Goal: Task Accomplishment & Management: Manage account settings

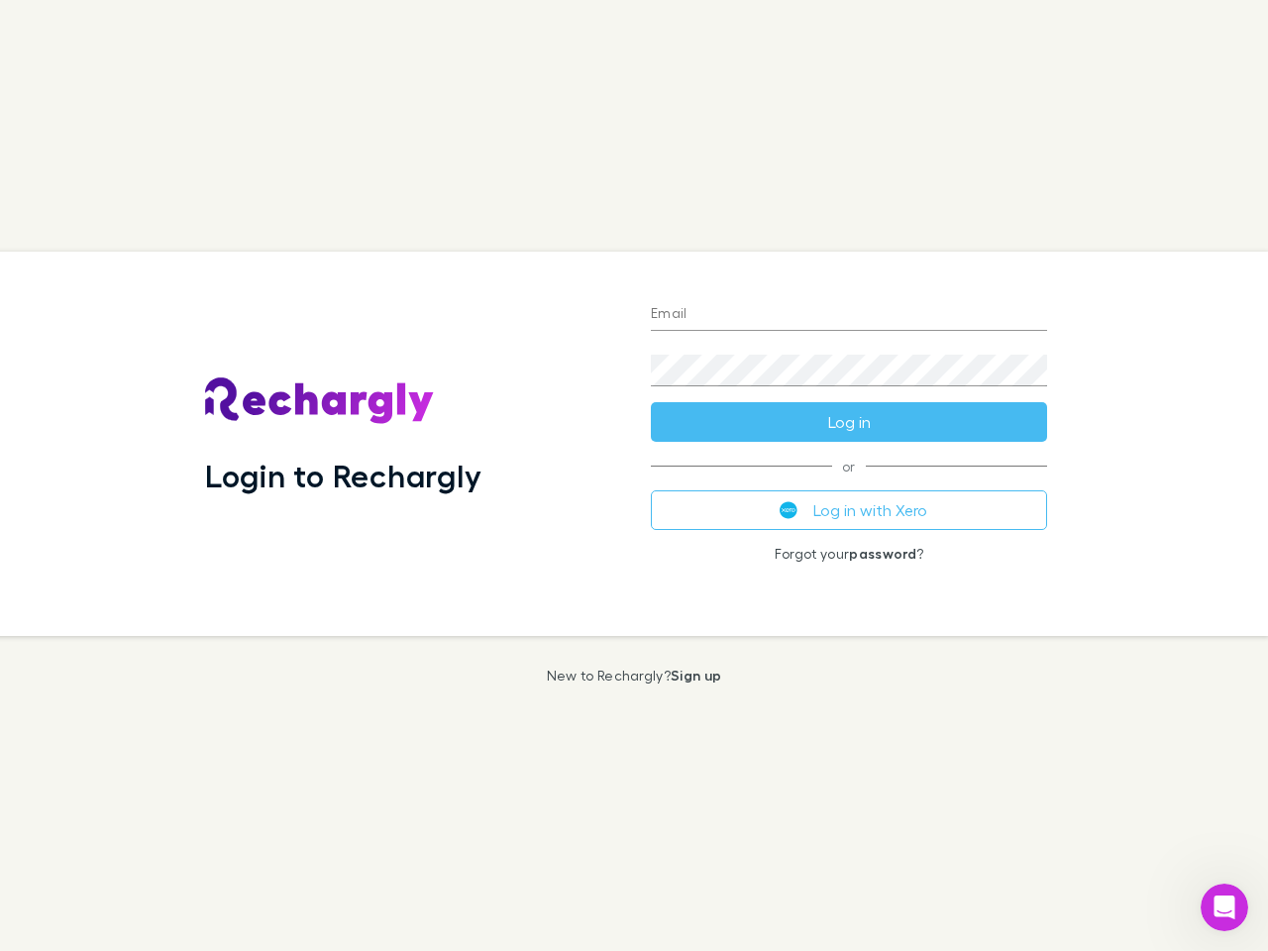
click at [634, 476] on div "Login to Rechargly" at bounding box center [412, 444] width 446 height 384
click at [849, 315] on input "Email" at bounding box center [849, 315] width 396 height 32
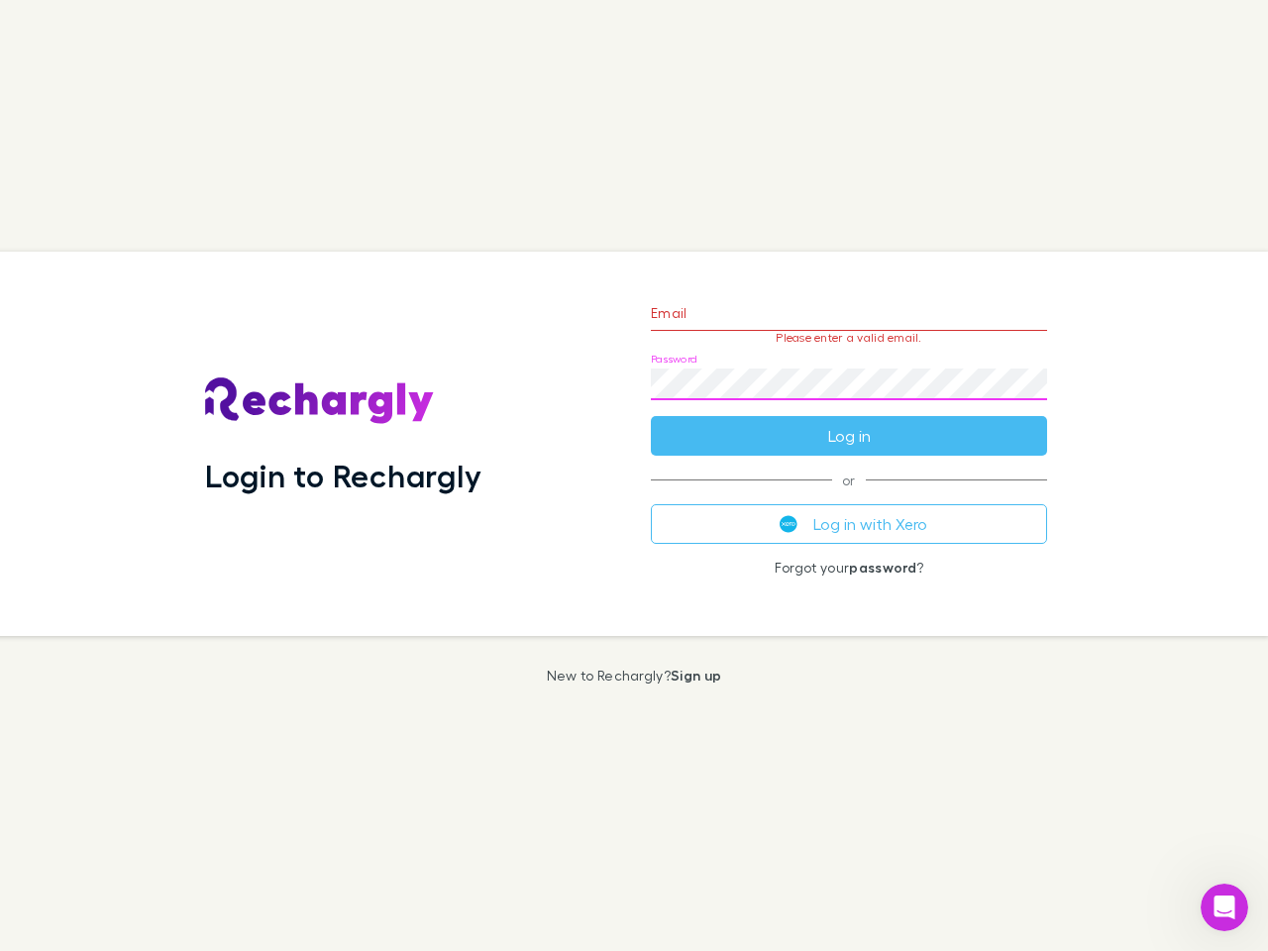
click at [849, 422] on form "Email Please enter a valid email. Password Log in" at bounding box center [849, 369] width 396 height 172
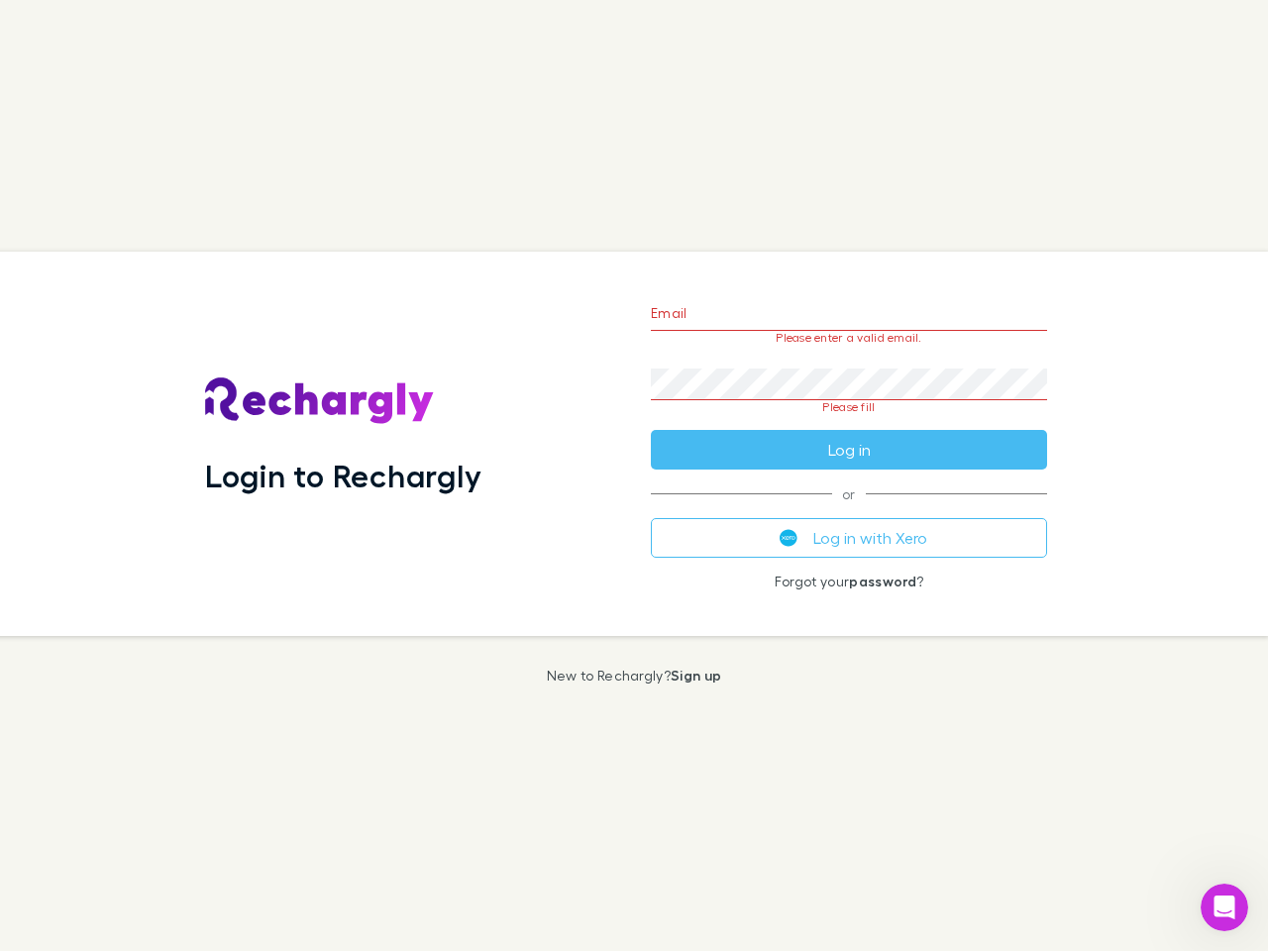
click at [849, 510] on div "Email Please enter a valid email. Password Please fill Log in or Log in with Xe…" at bounding box center [849, 444] width 428 height 384
click at [1224, 907] on icon "Open Intercom Messenger" at bounding box center [1225, 908] width 33 height 33
